Goal: Information Seeking & Learning: Learn about a topic

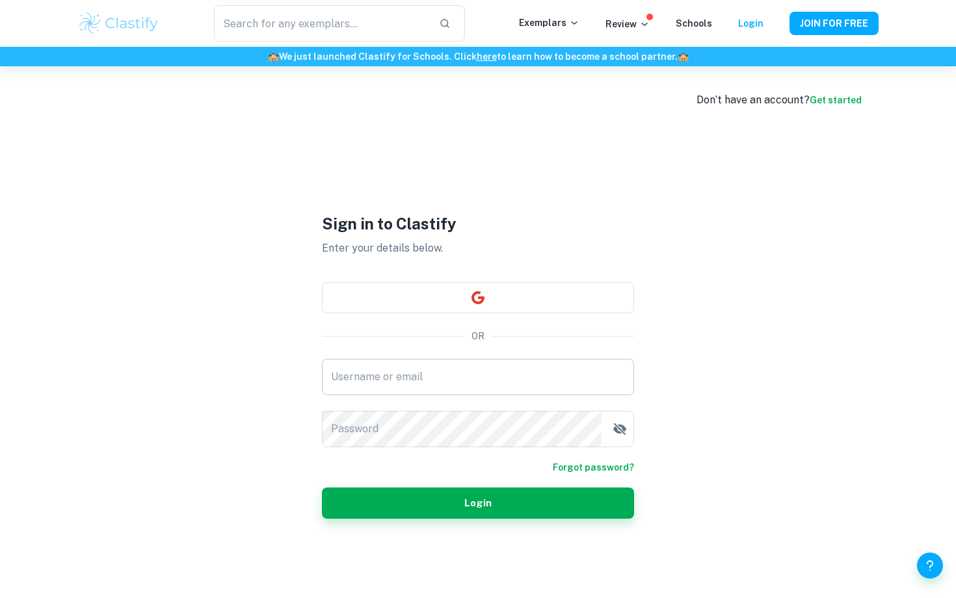
click at [490, 377] on input "Username or email" at bounding box center [478, 377] width 312 height 36
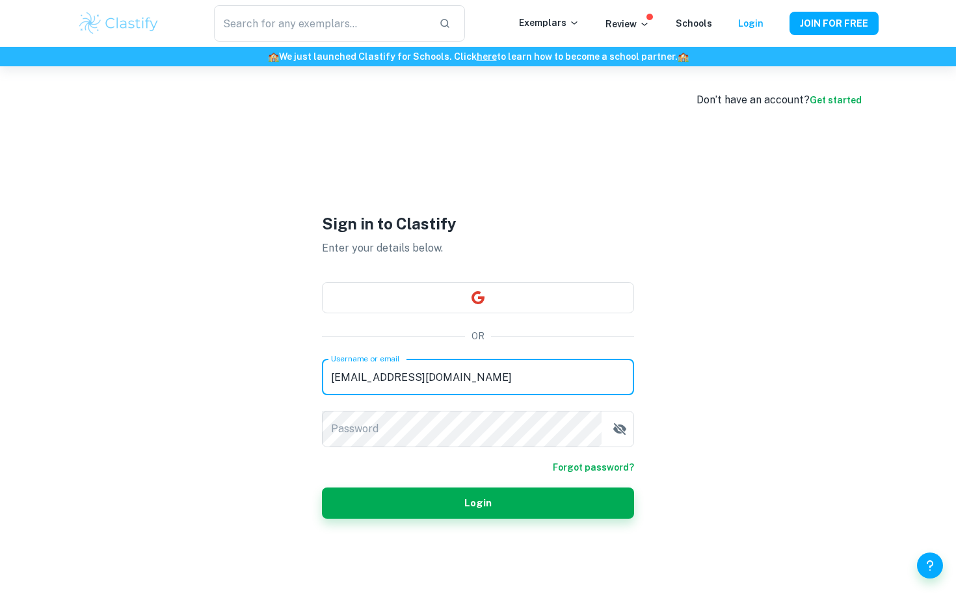
click at [338, 378] on input "[EMAIL_ADDRESS][DOMAIN_NAME]" at bounding box center [478, 377] width 312 height 36
click at [346, 377] on input "[EMAIL_ADDRESS][DOMAIN_NAME]" at bounding box center [478, 377] width 312 height 36
type input "[EMAIL_ADDRESS][DOMAIN_NAME]"
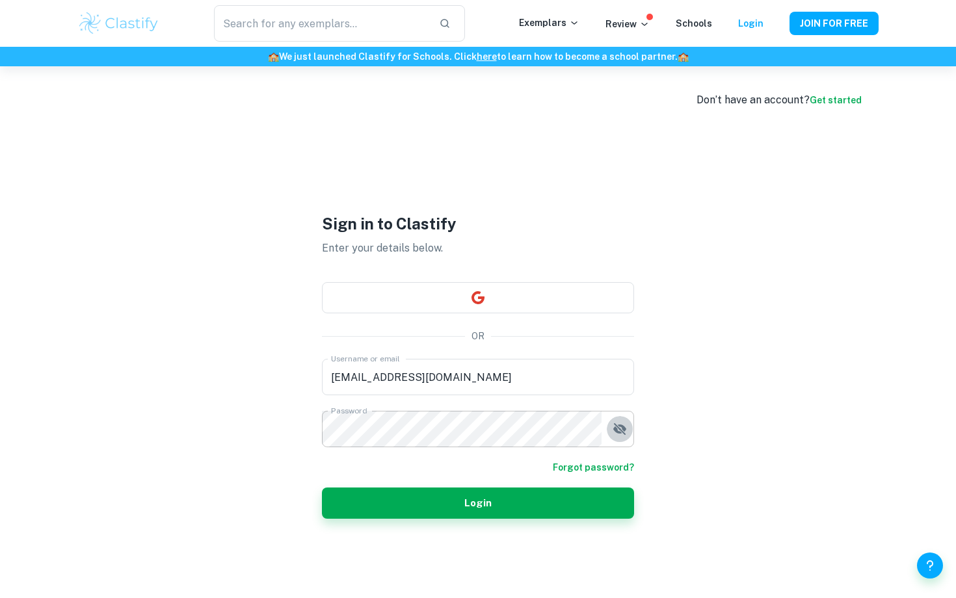
click at [619, 427] on icon "button" at bounding box center [620, 429] width 16 height 16
click at [555, 506] on button "Login" at bounding box center [478, 503] width 312 height 31
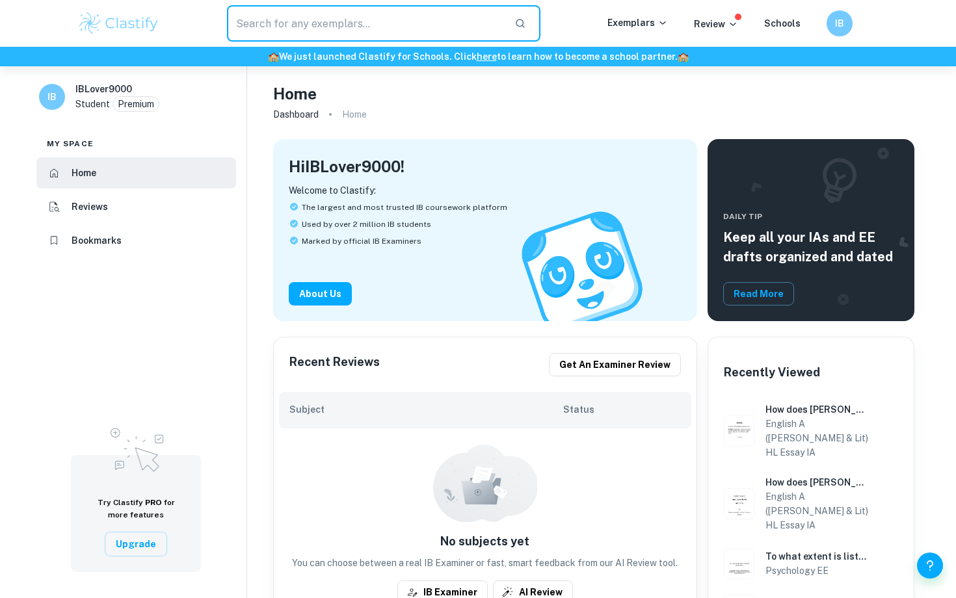
click at [451, 26] on input "text" at bounding box center [365, 23] width 277 height 36
type input "HL Essay"
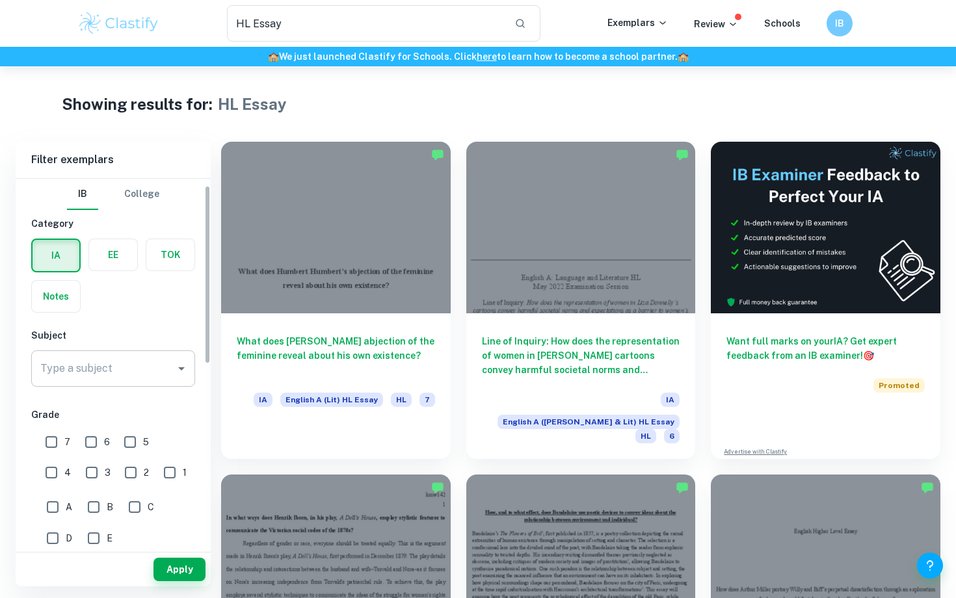
scroll to position [17, 0]
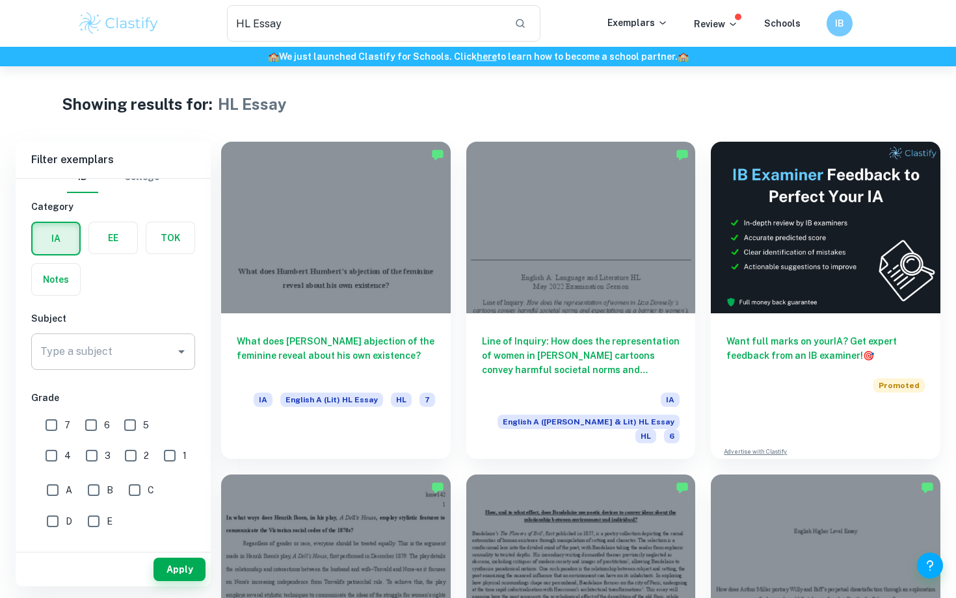
click at [139, 358] on input "Type a subject" at bounding box center [103, 351] width 133 height 25
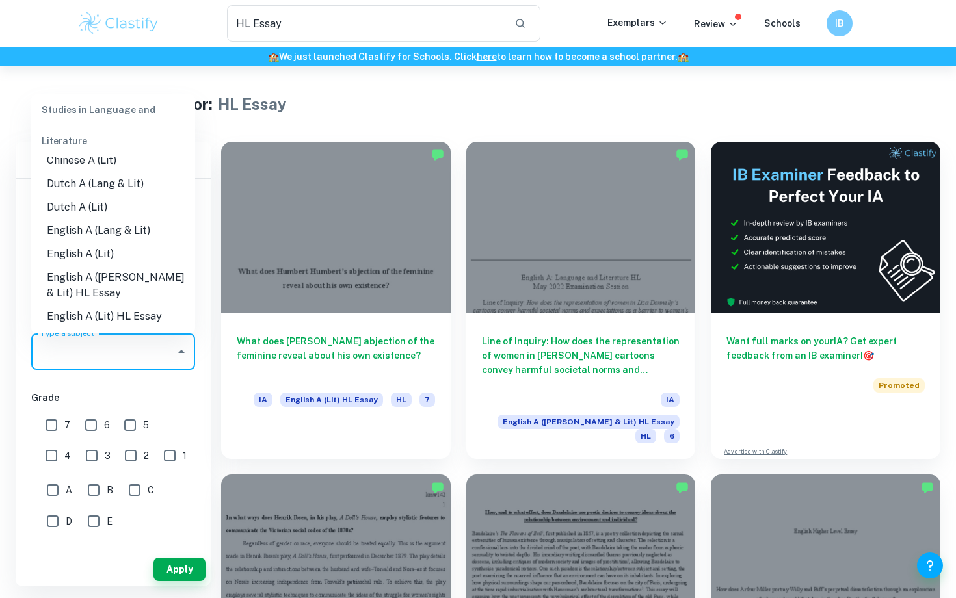
scroll to position [107, 0]
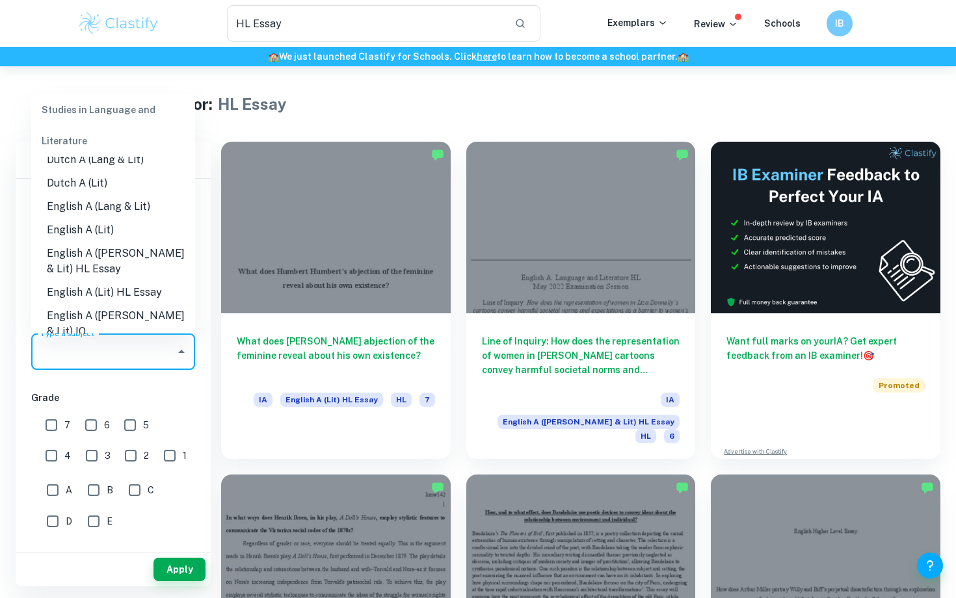
click at [145, 256] on li "English A ([PERSON_NAME] & Lit) HL Essay" at bounding box center [113, 261] width 164 height 39
type input "English A ([PERSON_NAME] & Lit) HL Essay"
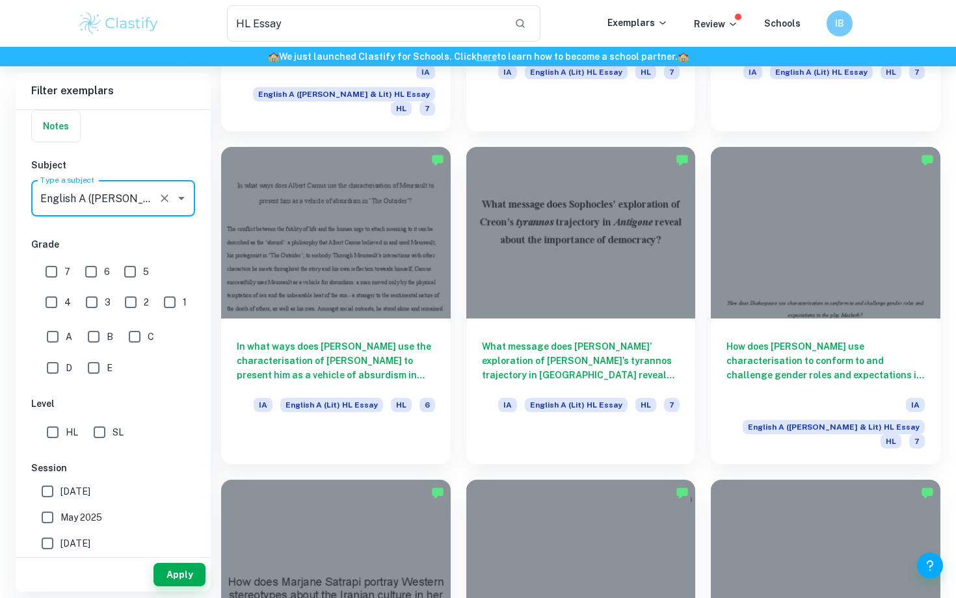
scroll to position [0, 0]
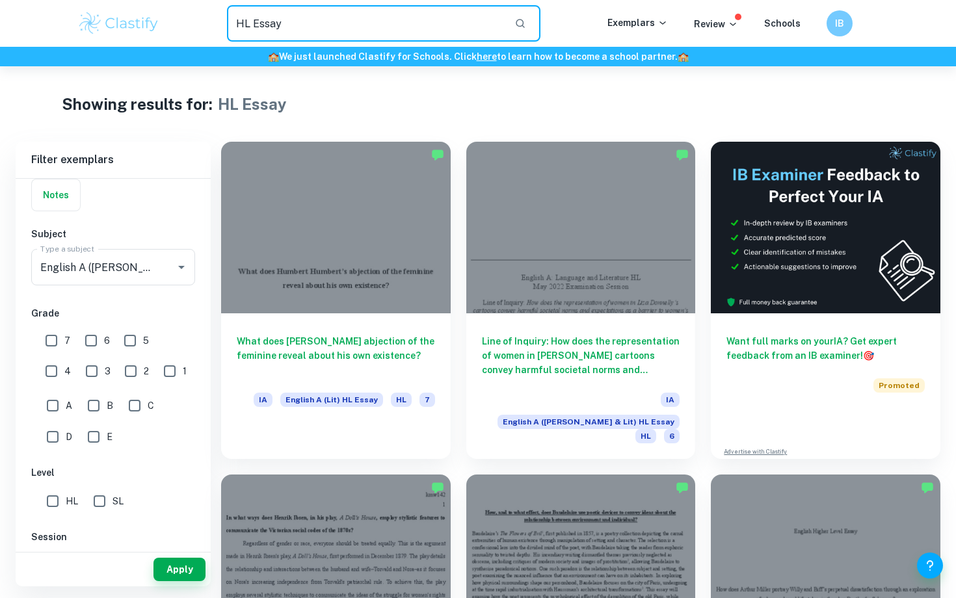
click at [335, 28] on input "HL Essay" at bounding box center [365, 23] width 277 height 36
click at [236, 21] on input "HL Essay" at bounding box center [365, 23] width 277 height 36
click at [368, 21] on input "English HL Essay" at bounding box center [365, 23] width 277 height 36
type input "English HL Essay Exemplars"
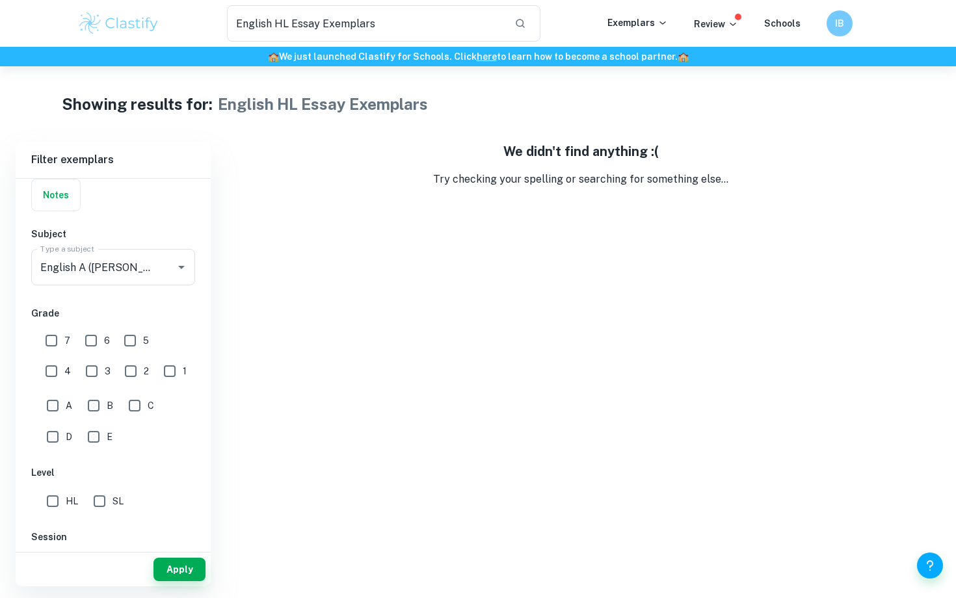
click at [49, 338] on input "7" at bounding box center [51, 341] width 26 height 26
checkbox input "true"
click at [189, 572] on button "Apply" at bounding box center [179, 569] width 52 height 23
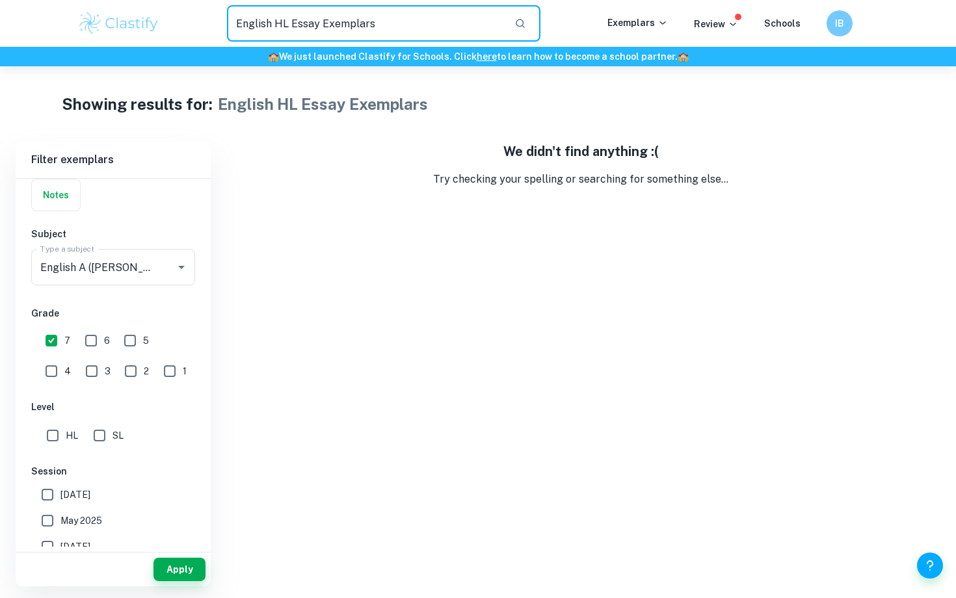
drag, startPoint x: 453, startPoint y: 17, endPoint x: 230, endPoint y: 14, distance: 223.1
click at [230, 14] on input "English HL Essay Exemplars" at bounding box center [365, 23] width 277 height 36
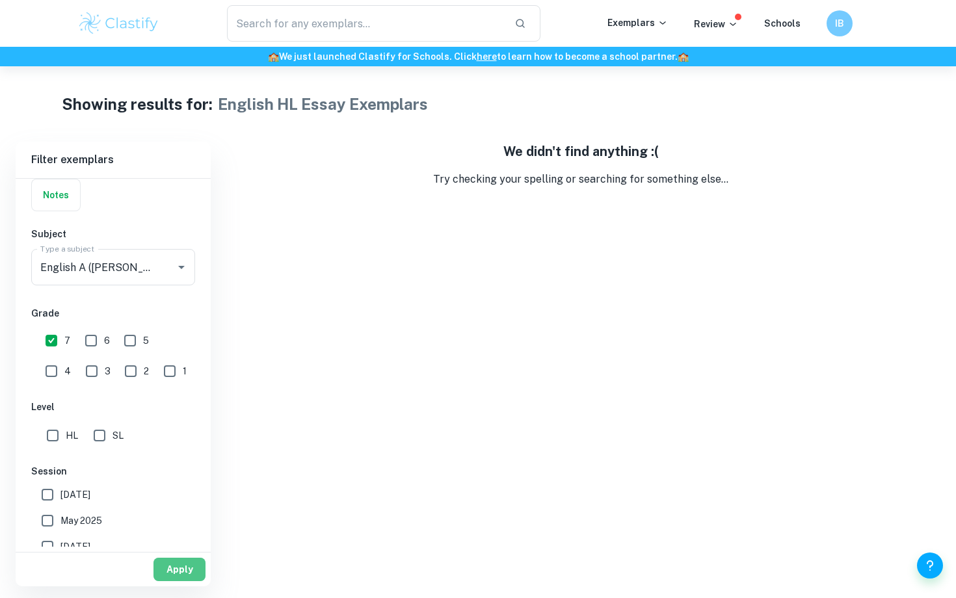
click at [183, 566] on button "Apply" at bounding box center [179, 569] width 52 height 23
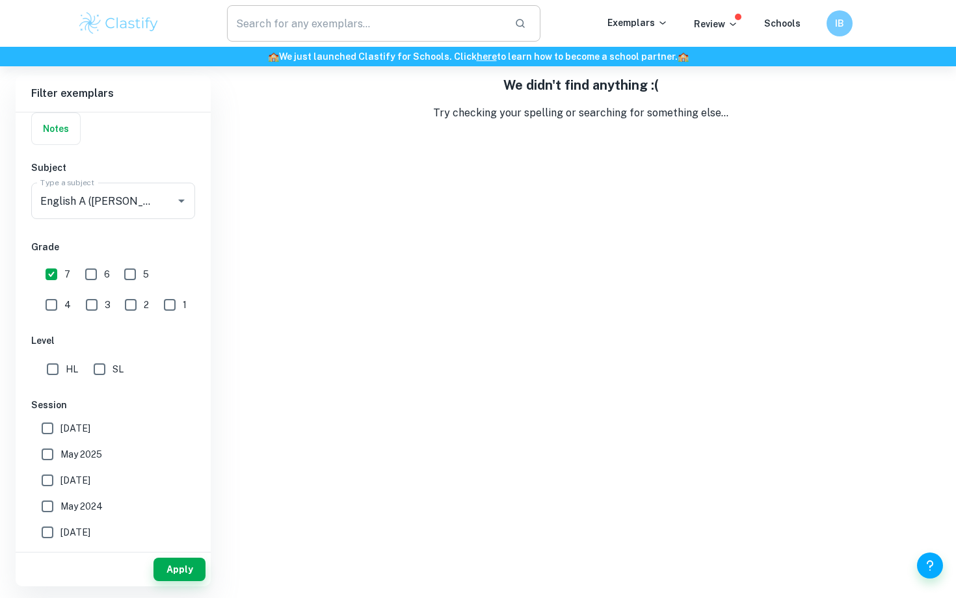
click at [308, 26] on input "text" at bounding box center [365, 23] width 277 height 36
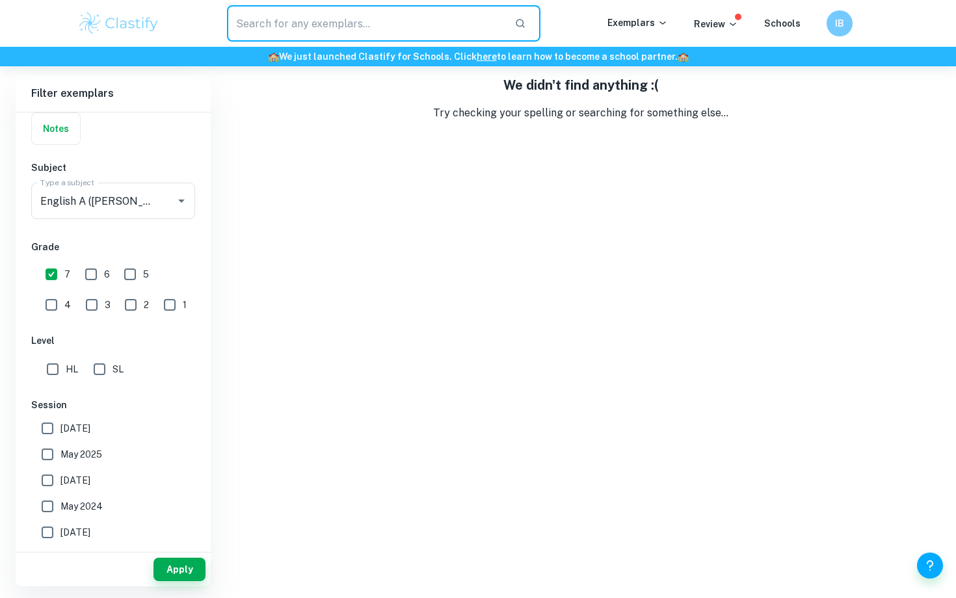
click at [308, 26] on input "text" at bounding box center [365, 23] width 277 height 36
type input "[PERSON_NAME] use linguistic device in art of [MEDICAL_DATA], money trees and u"
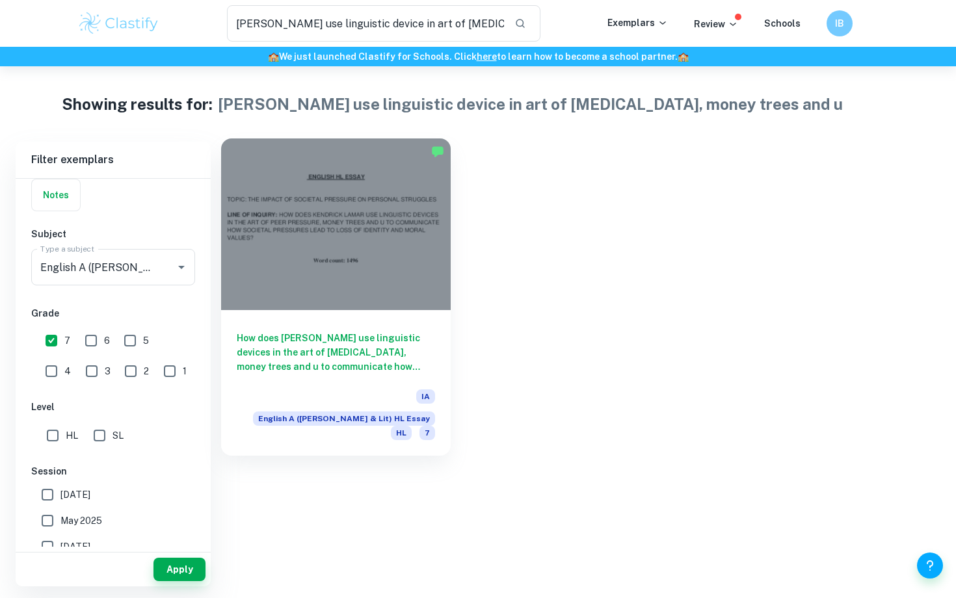
click at [299, 241] on div at bounding box center [336, 225] width 230 height 172
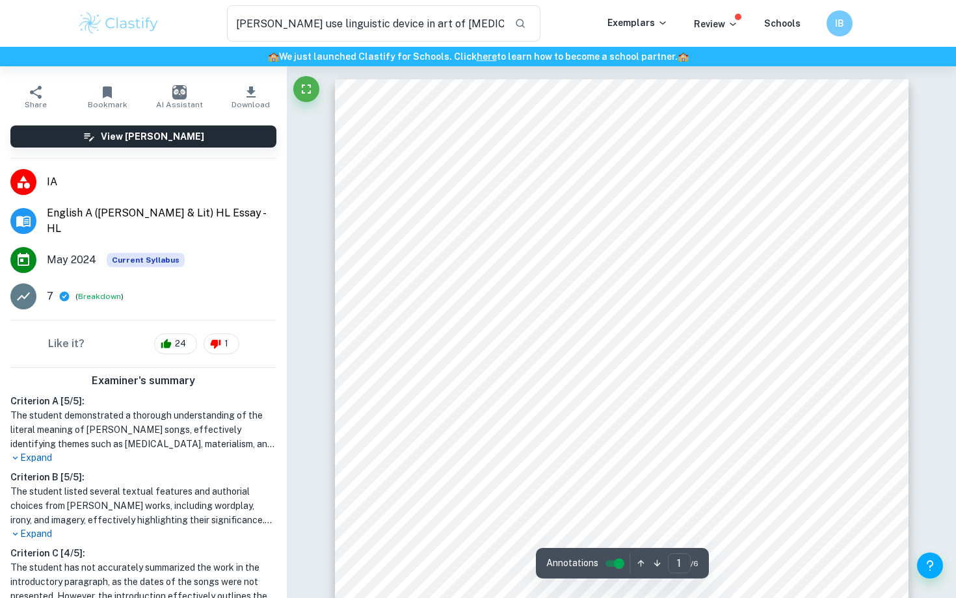
scroll to position [196, 0]
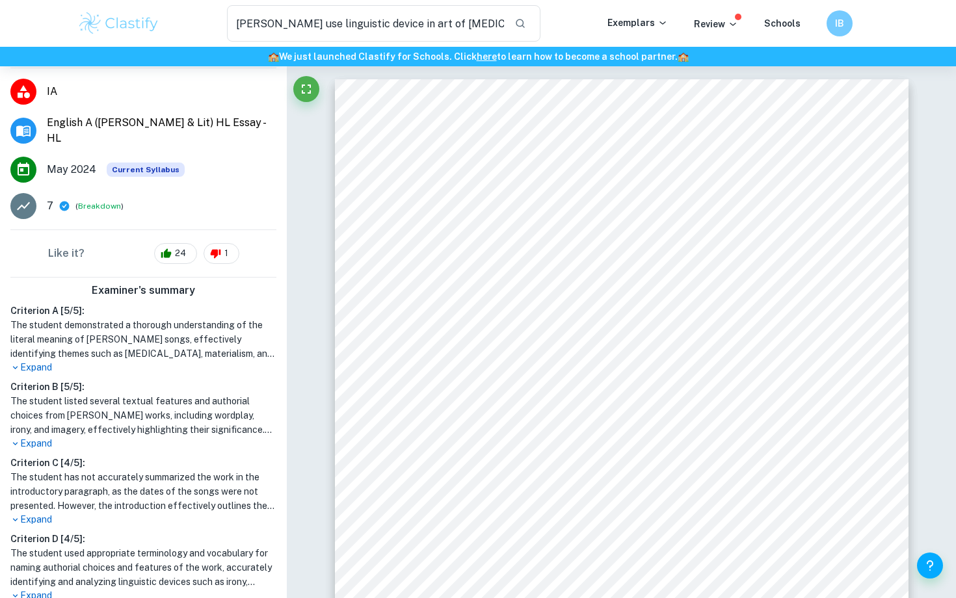
click at [46, 361] on p "Expand" at bounding box center [143, 368] width 266 height 14
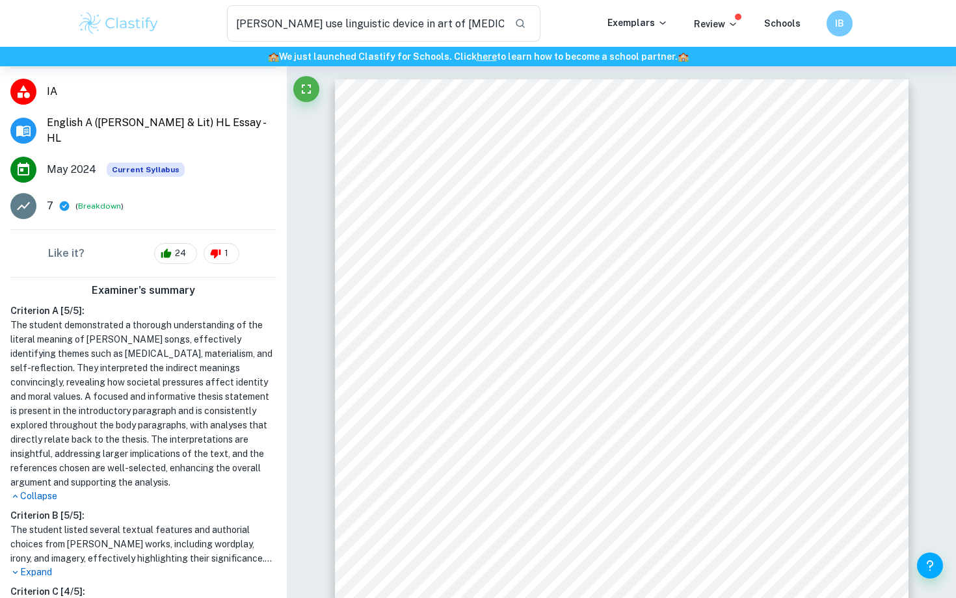
scroll to position [397, 0]
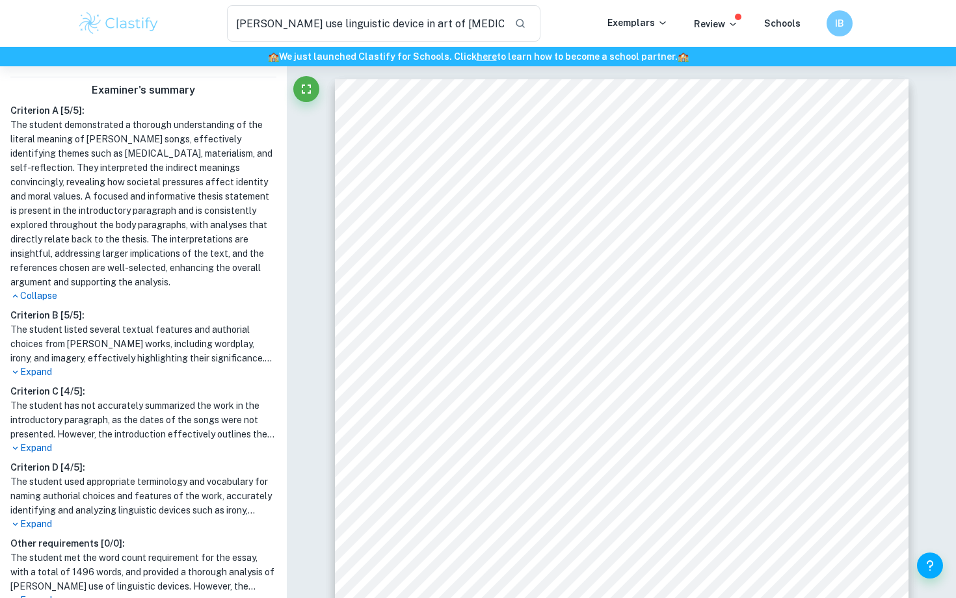
click at [45, 367] on p "Expand" at bounding box center [143, 373] width 266 height 14
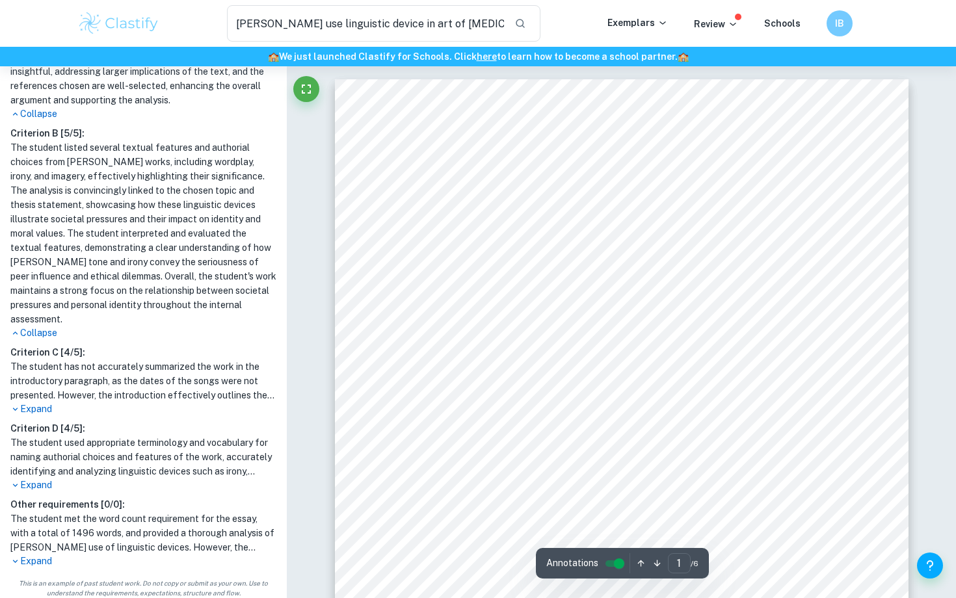
scroll to position [138, 0]
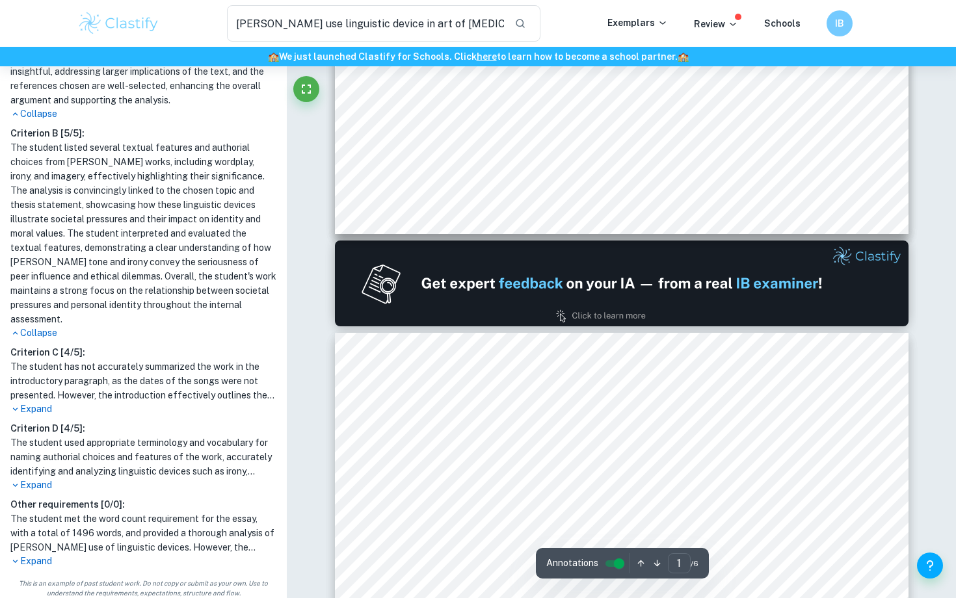
type input "2"
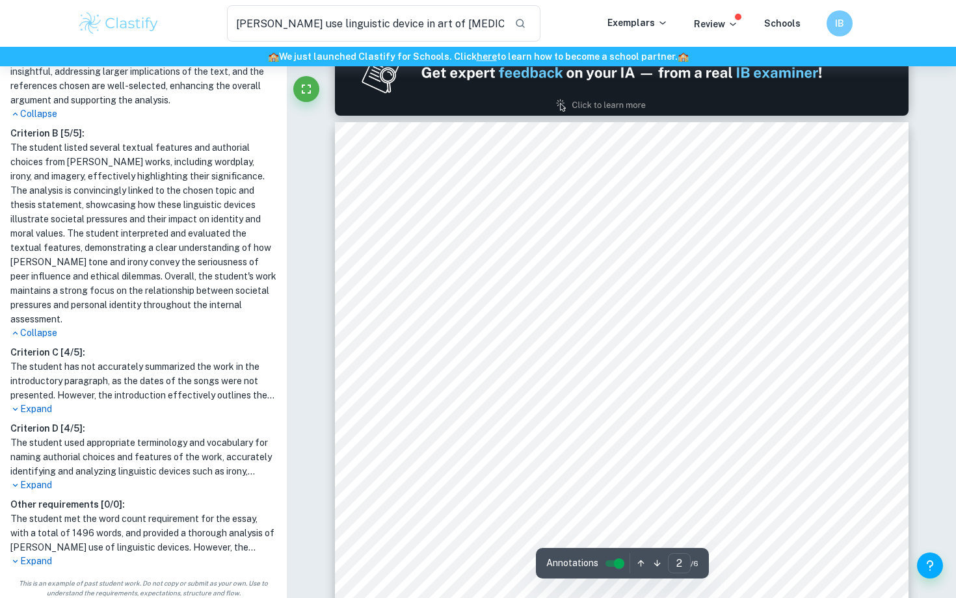
scroll to position [944, 0]
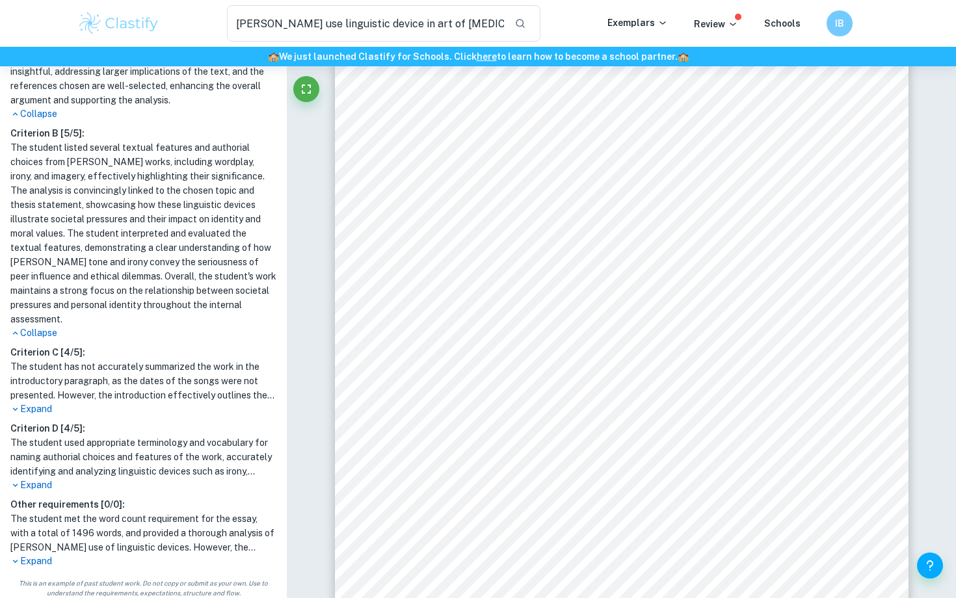
click at [46, 555] on p "Expand" at bounding box center [143, 562] width 266 height 14
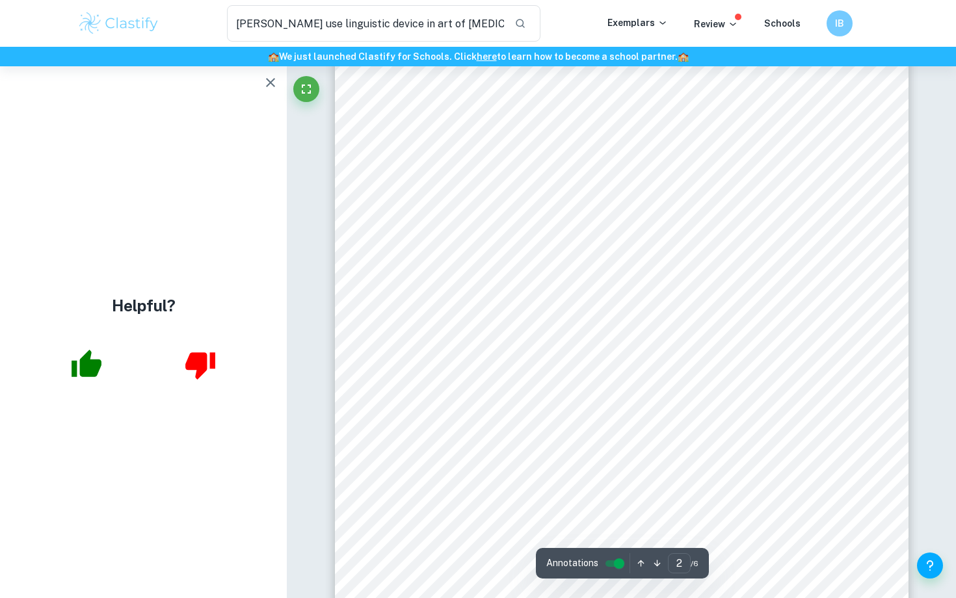
scroll to position [951, 0]
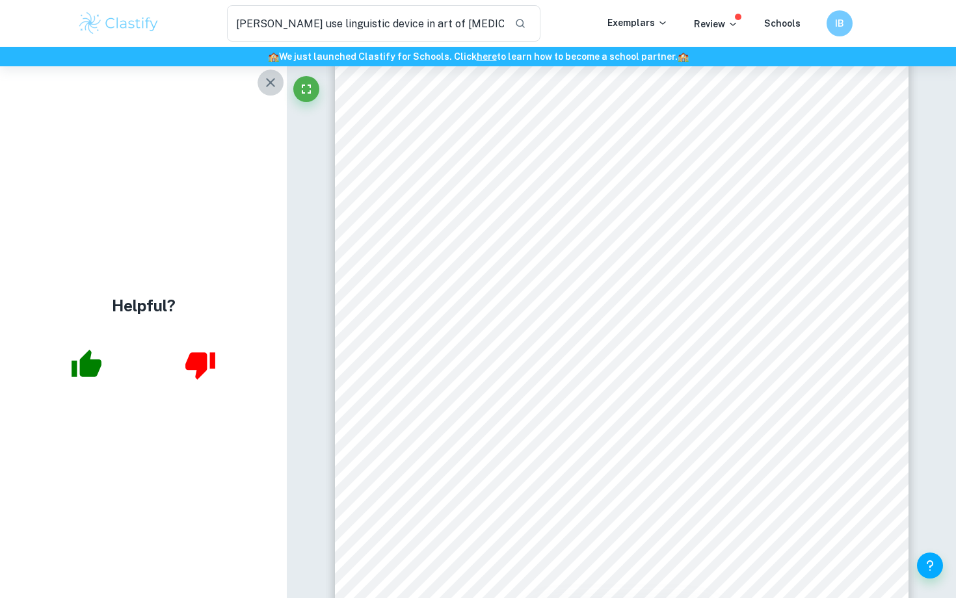
click at [271, 83] on icon "button" at bounding box center [270, 82] width 9 height 9
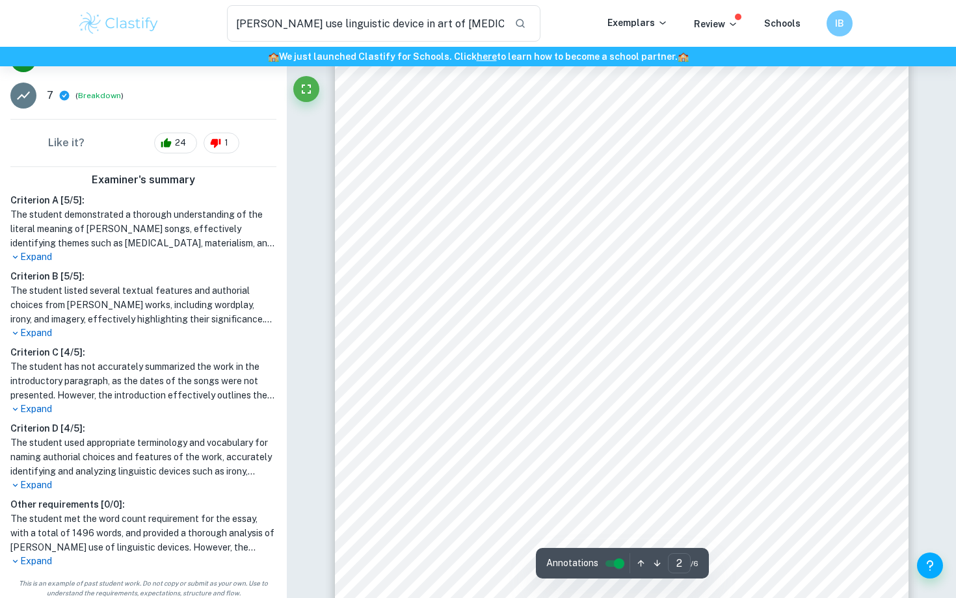
scroll to position [938, 0]
